Goal: Transaction & Acquisition: Download file/media

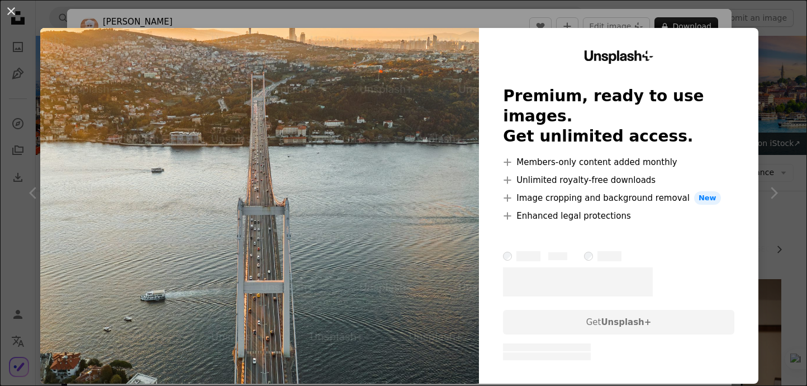
scroll to position [2595, 0]
